Goal: Use online tool/utility: Utilize a website feature to perform a specific function

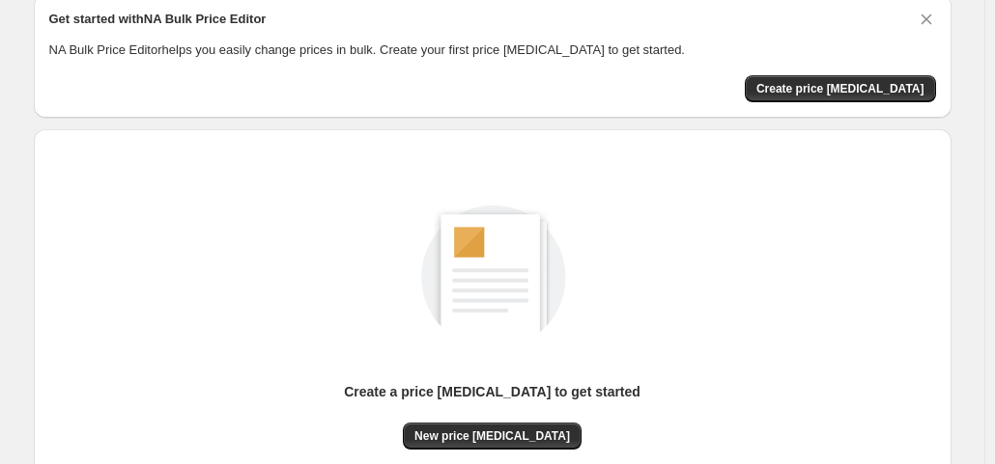
scroll to position [258, 0]
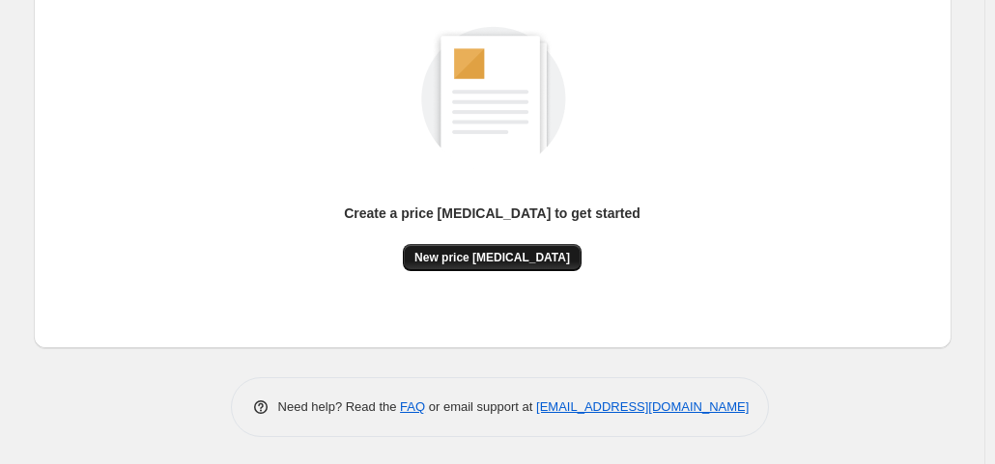
click at [554, 255] on button "New price [MEDICAL_DATA]" at bounding box center [492, 257] width 179 height 27
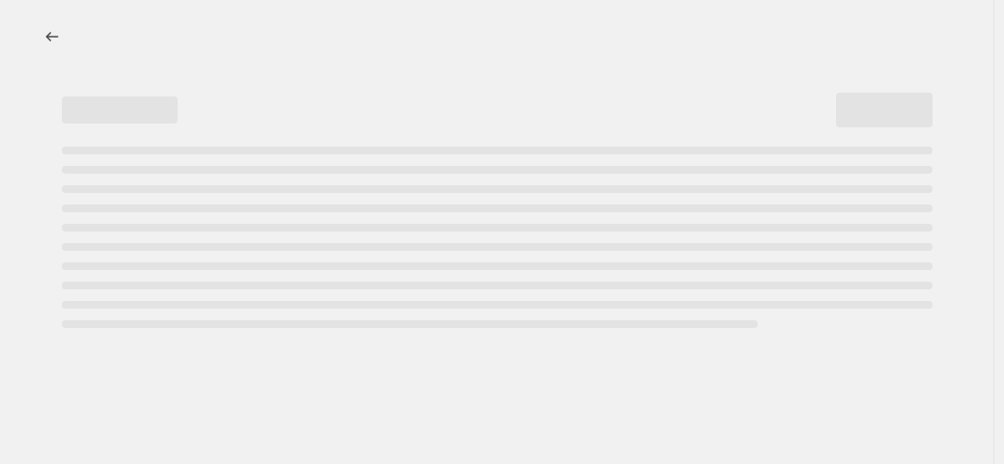
select select "percentage"
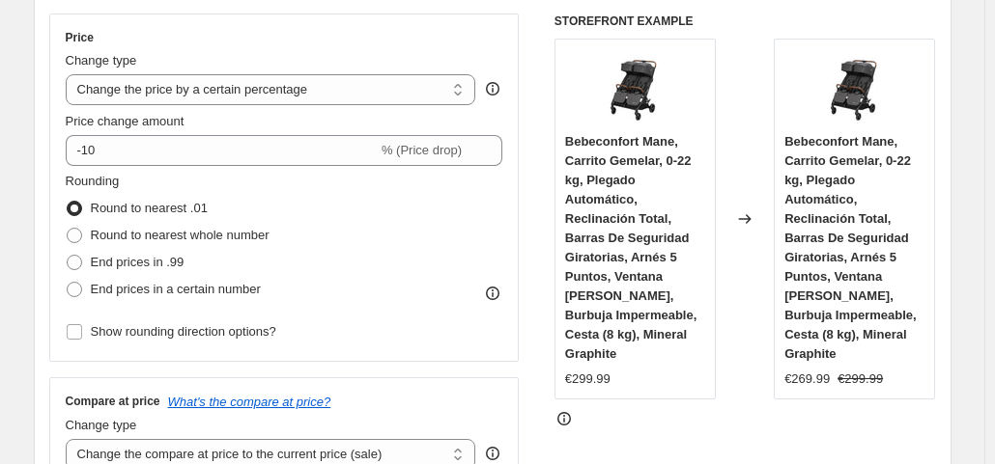
scroll to position [386, 0]
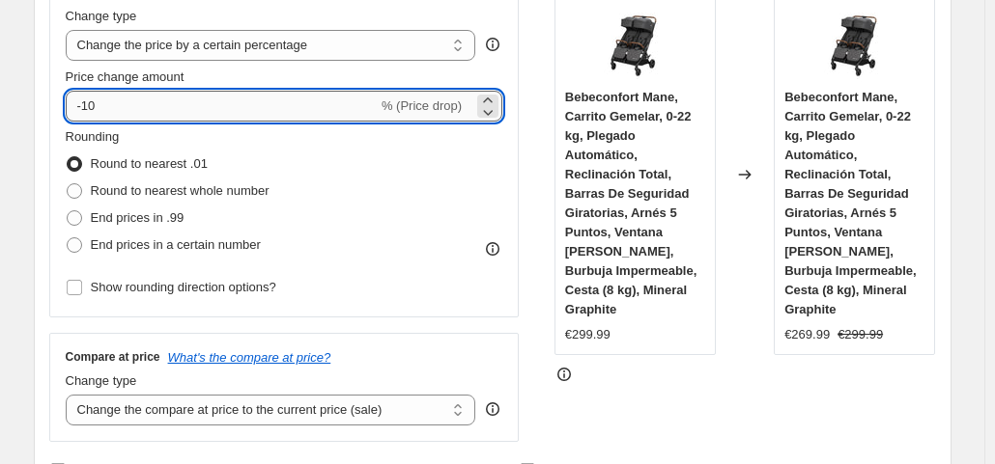
click at [189, 98] on input "-10" at bounding box center [222, 106] width 312 height 31
type input "-1"
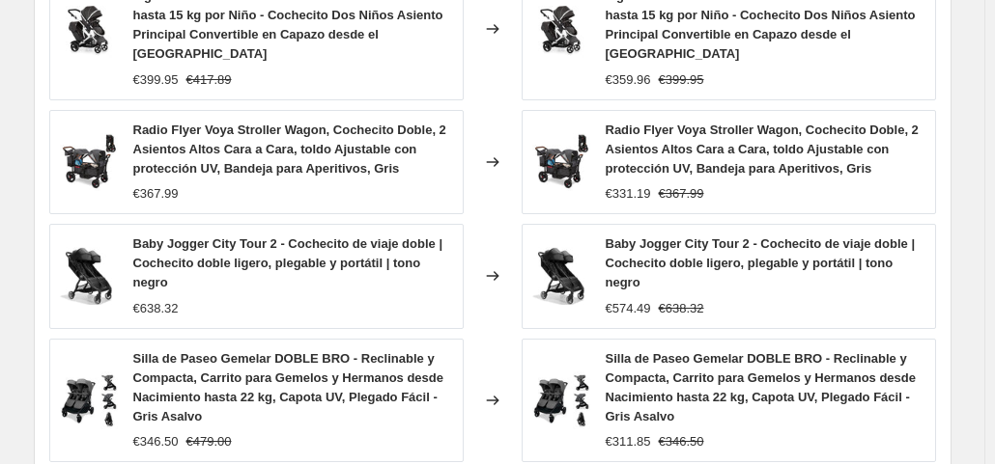
scroll to position [1646, 0]
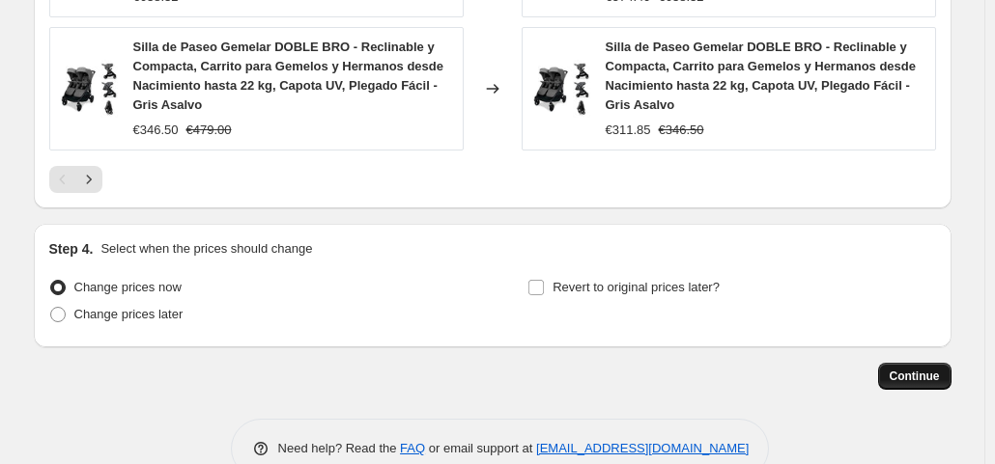
type input "-35"
click at [915, 369] on span "Continue" at bounding box center [914, 376] width 50 height 15
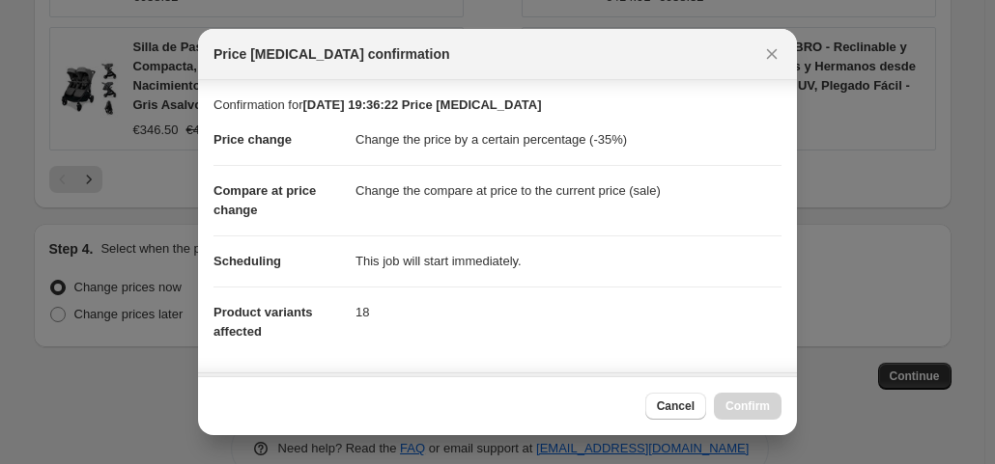
scroll to position [345, 0]
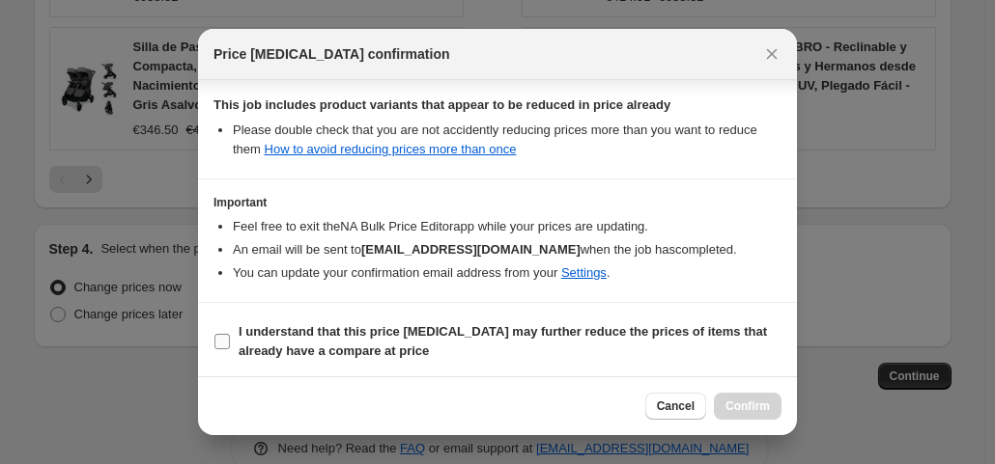
click at [218, 341] on input "I understand that this price [MEDICAL_DATA] may further reduce the prices of it…" at bounding box center [221, 341] width 15 height 15
checkbox input "true"
click at [741, 403] on span "Confirm" at bounding box center [747, 406] width 44 height 15
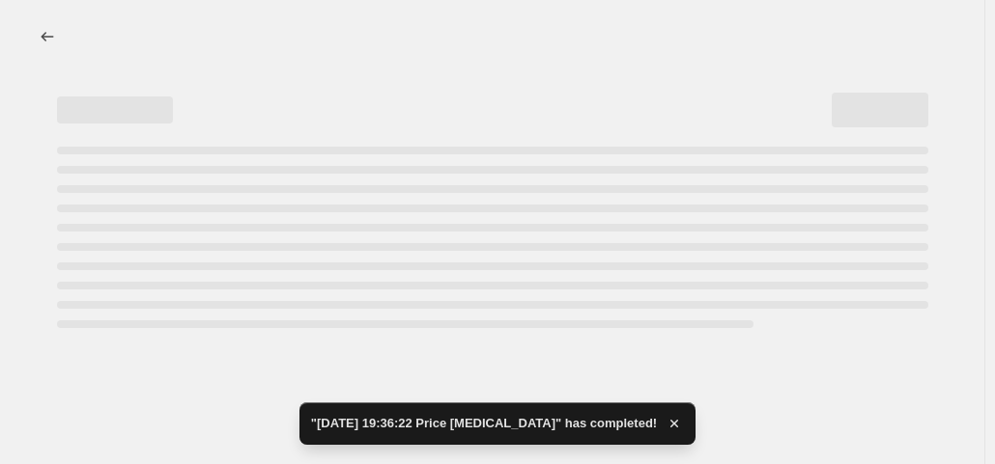
select select "percentage"
